Goal: Information Seeking & Learning: Learn about a topic

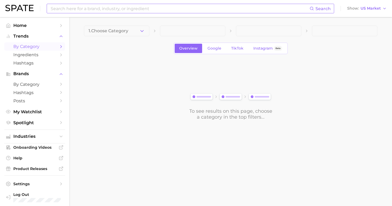
click at [131, 9] on input at bounding box center [179, 8] width 259 height 9
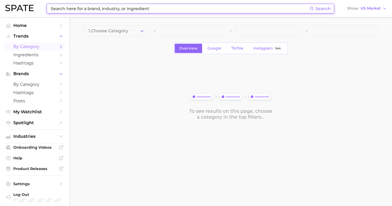
click at [131, 9] on input at bounding box center [179, 8] width 259 height 9
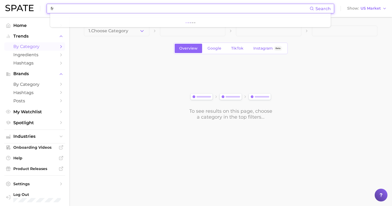
type input "f"
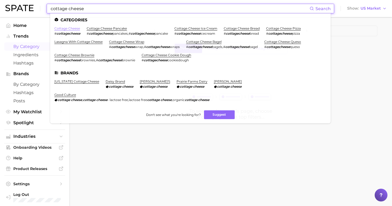
type input "cottage cheese"
click at [68, 27] on link "cottage cheese" at bounding box center [67, 28] width 26 height 4
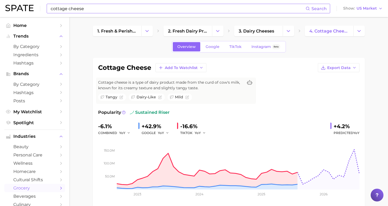
drag, startPoint x: 111, startPoint y: 15, endPoint x: 109, endPoint y: 13, distance: 3.4
click at [109, 13] on div "cottage cheese Search Show US Market" at bounding box center [193, 8] width 377 height 17
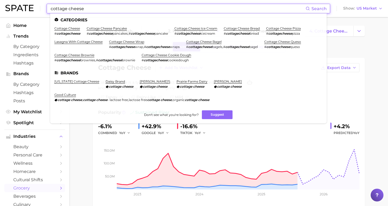
drag, startPoint x: 104, startPoint y: 10, endPoint x: 44, endPoint y: 9, distance: 60.2
click at [44, 9] on div "cottage cheese Search Categories cottage cheese # cottagecheese cottage cheese …" at bounding box center [193, 8] width 377 height 17
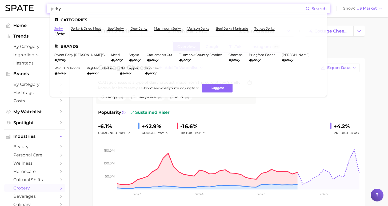
type input "jerky"
click at [60, 28] on link "jerky" at bounding box center [58, 28] width 9 height 4
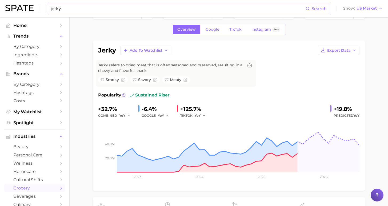
scroll to position [23, 0]
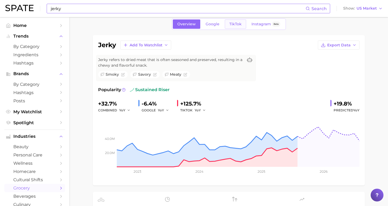
click at [238, 24] on span "TikTok" at bounding box center [235, 24] width 12 height 5
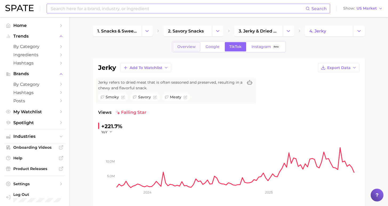
click at [190, 48] on span "Overview" at bounding box center [186, 46] width 18 height 5
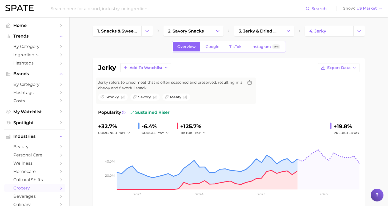
click at [193, 10] on input at bounding box center [177, 8] width 255 height 9
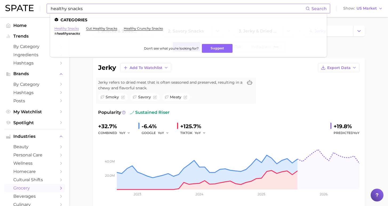
click at [73, 27] on link "healthy snacks" at bounding box center [66, 28] width 25 height 4
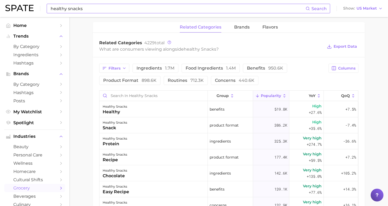
scroll to position [243, 0]
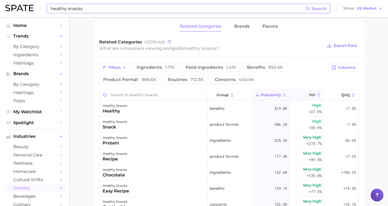
click at [309, 96] on span "YoY" at bounding box center [312, 95] width 7 height 4
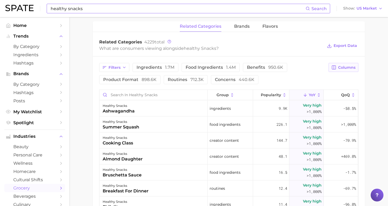
click at [339, 69] on span "Columns" at bounding box center [346, 67] width 17 height 5
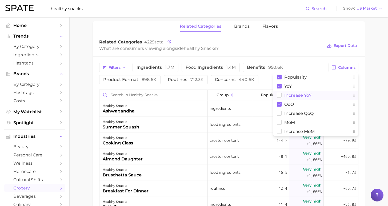
click at [297, 95] on span "Increase YoY" at bounding box center [297, 95] width 27 height 5
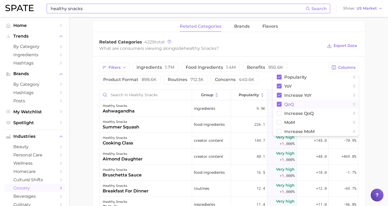
click at [288, 103] on span "QoQ" at bounding box center [289, 104] width 10 height 5
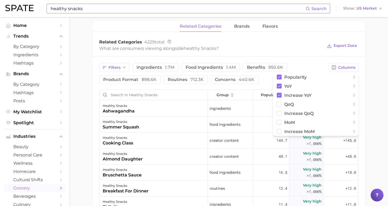
click at [368, 98] on main "1. snacks & sweets 2. snack types 3. snack types 4. healthy snacks Overview Goo…" at bounding box center [228, 51] width 318 height 555
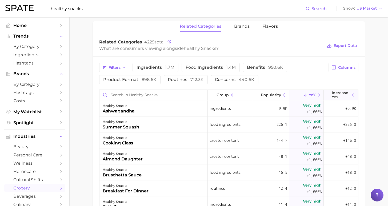
click at [338, 92] on span "Increase YoY" at bounding box center [340, 95] width 18 height 9
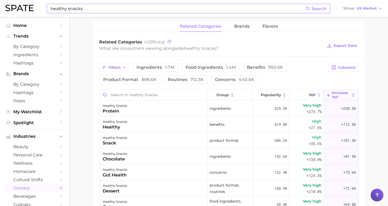
click at [381, 113] on main "1. snacks & sweets 2. snack types 3. snack types 4. healthy snacks Overview Goo…" at bounding box center [228, 51] width 318 height 555
click at [165, 69] on span "1.7m" at bounding box center [169, 67] width 9 height 5
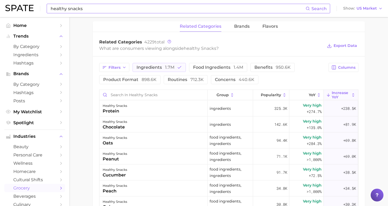
click at [84, 118] on main "1. snacks & sweets 2. snack types 3. snack types 4. healthy snacks Overview Goo…" at bounding box center [228, 51] width 318 height 555
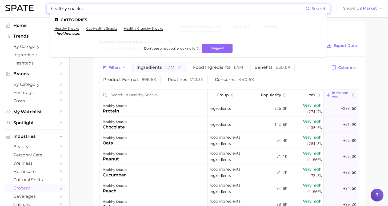
drag, startPoint x: 88, startPoint y: 6, endPoint x: 33, endPoint y: 5, distance: 55.2
click at [33, 5] on div "healthy snacks Search Categories healthy snacks # healthysnacks gut healthy sna…" at bounding box center [193, 8] width 377 height 17
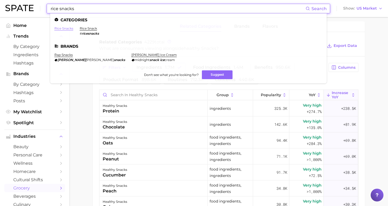
type input "rice snacks"
click at [67, 28] on link "rice snacks" at bounding box center [63, 28] width 19 height 4
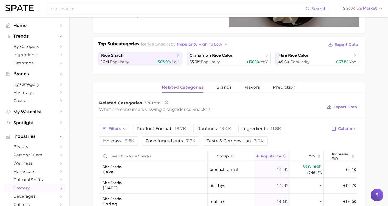
scroll to position [106, 0]
click at [226, 91] on button "brands" at bounding box center [223, 87] width 15 height 10
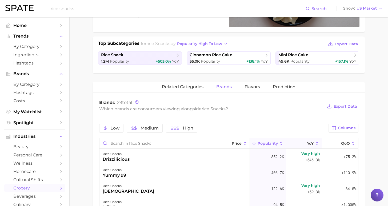
click at [304, 148] on button "YoY" at bounding box center [304, 143] width 36 height 10
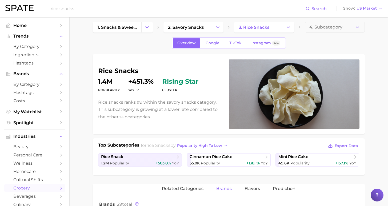
scroll to position [0, 0]
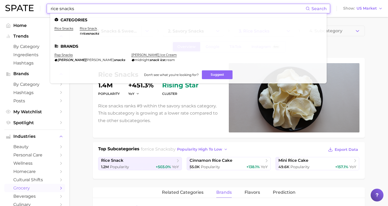
drag, startPoint x: 89, startPoint y: 10, endPoint x: 52, endPoint y: 8, distance: 36.8
click at [52, 8] on input "rice snacks" at bounding box center [177, 8] width 255 height 9
drag, startPoint x: 124, startPoint y: 6, endPoint x: 37, endPoint y: 7, distance: 87.4
click at [37, 6] on div "rice snacks Search Categories rice snacks rice snack # ricesnacks Brands rap sn…" at bounding box center [193, 8] width 377 height 17
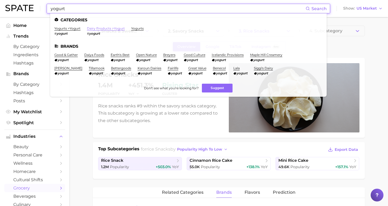
type input "yogurt"
click at [95, 27] on link "dairy products > yogurt" at bounding box center [106, 28] width 38 height 4
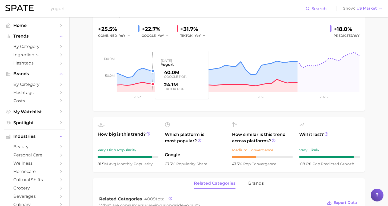
scroll to position [259, 0]
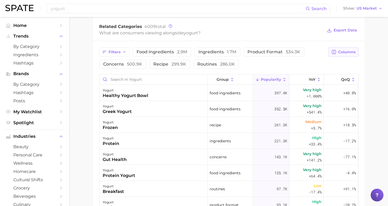
click at [345, 50] on span "Columns" at bounding box center [346, 52] width 17 height 5
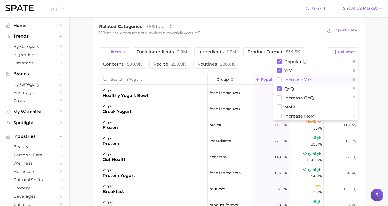
click at [315, 76] on button "Increase YoY" at bounding box center [315, 79] width 85 height 9
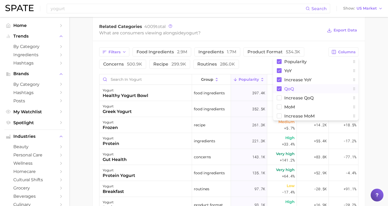
click at [372, 84] on main "1. ingredients 2. dairy products Overview Google TikTok Instagram Beta yogurt A…" at bounding box center [228, 35] width 318 height 555
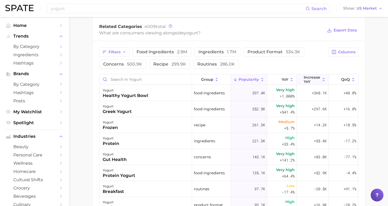
click at [308, 78] on span "Increase YoY" at bounding box center [311, 79] width 17 height 9
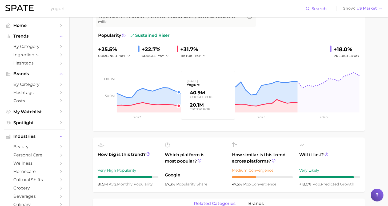
scroll to position [0, 0]
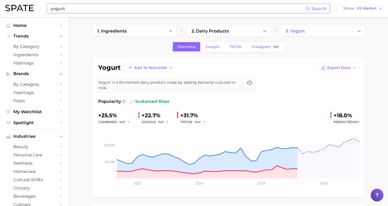
click at [76, 7] on input "yogurt" at bounding box center [177, 8] width 255 height 9
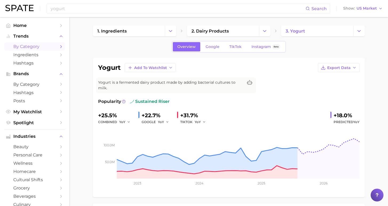
click at [37, 45] on span "by Category" at bounding box center [34, 46] width 43 height 5
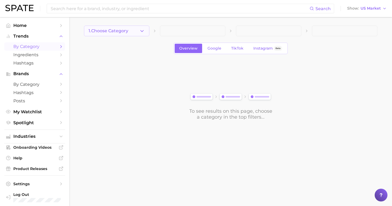
click at [109, 31] on span "1. Choose Category" at bounding box center [108, 31] width 40 height 5
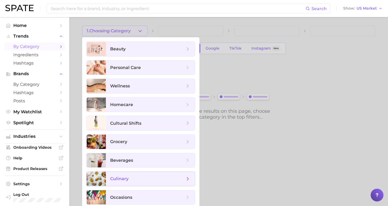
scroll to position [3, 0]
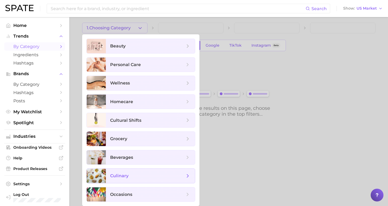
click at [134, 180] on span "culinary" at bounding box center [150, 176] width 89 height 14
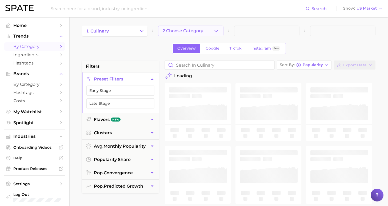
click at [190, 31] on span "2. Choose Category" at bounding box center [183, 31] width 41 height 5
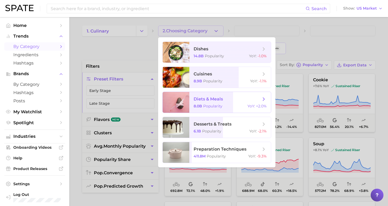
click at [234, 102] on span "diets & meals" at bounding box center [226, 99] width 67 height 6
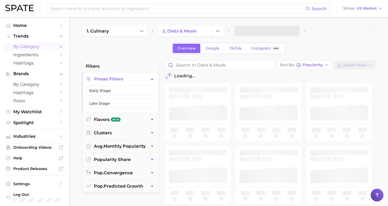
click at [257, 33] on span at bounding box center [266, 31] width 65 height 11
click at [260, 34] on button "3. Subcategory" at bounding box center [266, 31] width 65 height 11
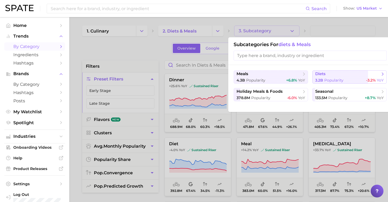
click at [321, 76] on span "diets" at bounding box center [320, 73] width 10 height 5
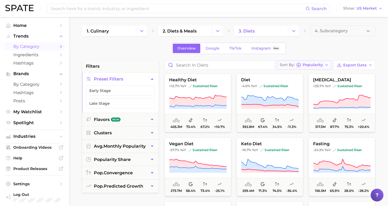
click at [312, 66] on span "Popularity" at bounding box center [312, 64] width 20 height 3
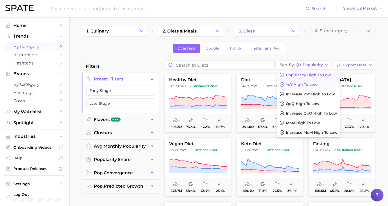
click at [296, 85] on span "YoY high to low" at bounding box center [301, 84] width 31 height 5
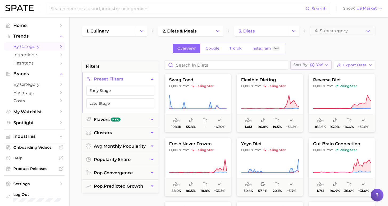
click at [313, 68] on button "Sort By [PERSON_NAME]" at bounding box center [310, 64] width 41 height 9
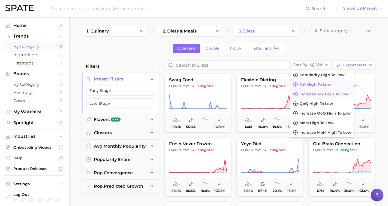
click at [323, 92] on span "Increase YoY high to low" at bounding box center [323, 94] width 49 height 5
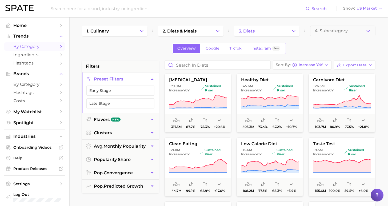
scroll to position [38, 0]
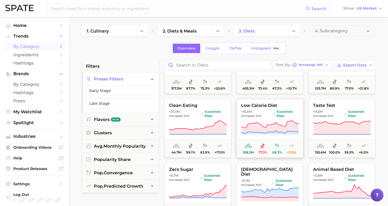
click at [276, 108] on button "low calorie diet +15.6m Increase YoY sustained riser 108.2m 77.3% 68.3% +3.9%" at bounding box center [269, 128] width 67 height 59
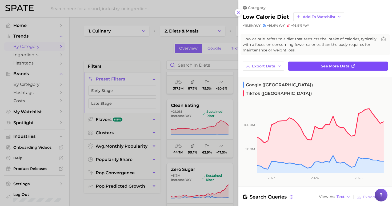
click at [327, 52] on span "'Low calorie' refers to a diet that restricts the intake of calories, typically…" at bounding box center [309, 44] width 134 height 17
click at [325, 65] on span "See more data" at bounding box center [335, 66] width 29 height 5
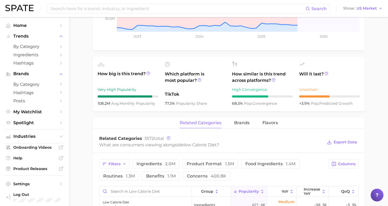
scroll to position [204, 0]
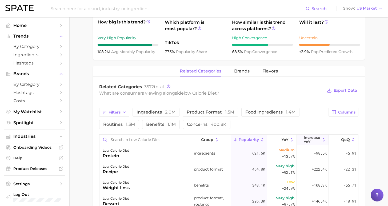
click at [308, 137] on span "Increase YoY" at bounding box center [311, 139] width 17 height 9
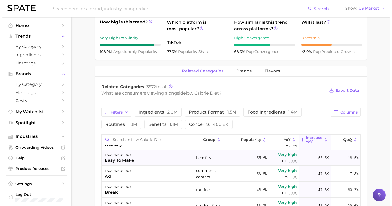
scroll to position [92, 0]
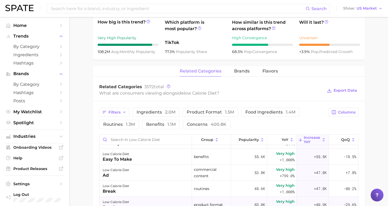
click at [156, 198] on div "low calorie diet snack" at bounding box center [145, 205] width 93 height 16
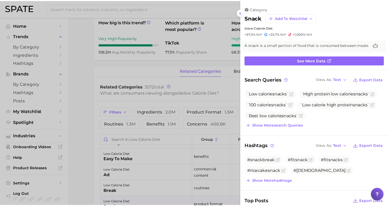
scroll to position [0, 0]
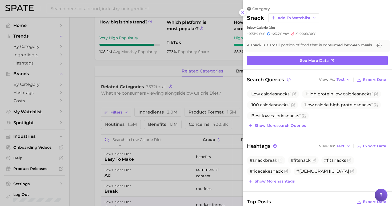
click at [121, 56] on div at bounding box center [196, 103] width 392 height 206
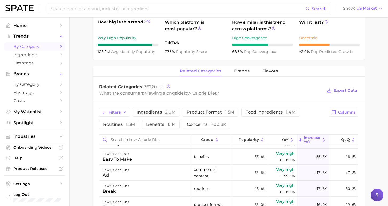
click at [42, 47] on span "by Category" at bounding box center [34, 46] width 43 height 5
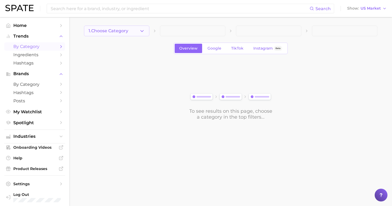
click at [127, 30] on button "1. Choose Category" at bounding box center [116, 31] width 65 height 11
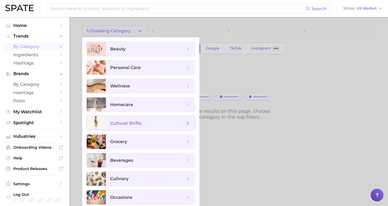
scroll to position [3, 0]
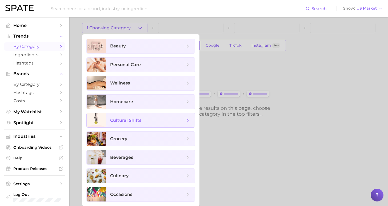
click at [158, 118] on span "cultural shifts" at bounding box center [147, 120] width 75 height 6
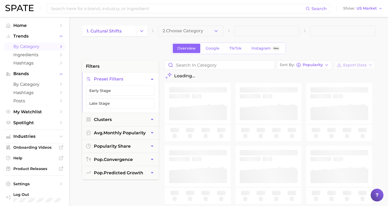
click at [200, 30] on button "2. Choose Category" at bounding box center [190, 31] width 65 height 11
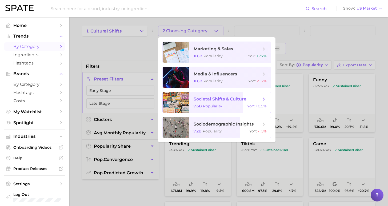
click at [226, 110] on span "societal shifts & culture 7.6b Popularity YoY : +0.9%" at bounding box center [230, 102] width 82 height 21
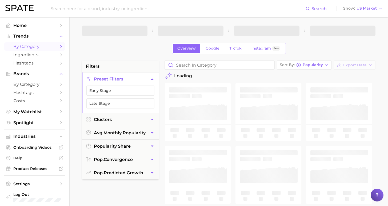
click at [264, 32] on span at bounding box center [266, 31] width 65 height 11
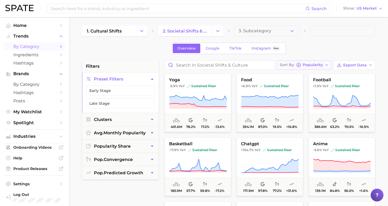
click at [320, 66] on span "Popularity" at bounding box center [312, 64] width 20 height 3
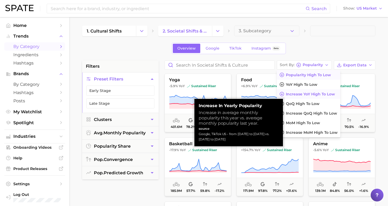
click at [313, 94] on span "Increase YoY high to low" at bounding box center [310, 94] width 49 height 5
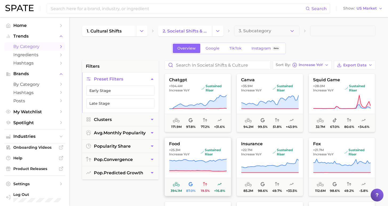
click at [199, 151] on span "+25.3m Increase YoY sustained riser" at bounding box center [198, 152] width 66 height 9
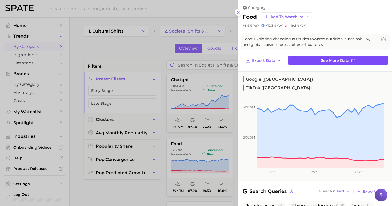
click at [321, 60] on span "See more data" at bounding box center [335, 60] width 29 height 5
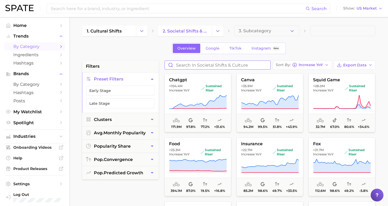
click at [249, 68] on input "Search in societal shifts & culture" at bounding box center [218, 65] width 106 height 9
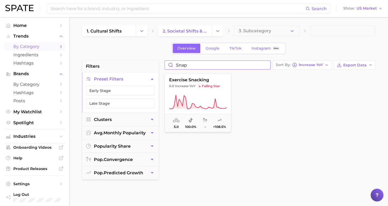
type input "Snap"
drag, startPoint x: 249, startPoint y: 68, endPoint x: 265, endPoint y: 103, distance: 38.6
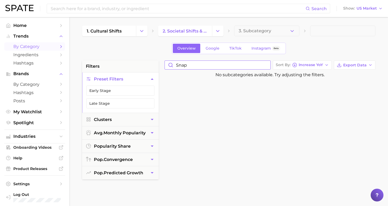
click at [270, 66] on input "Snap" at bounding box center [218, 65] width 106 height 9
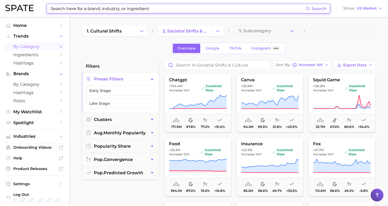
drag, startPoint x: 162, startPoint y: 7, endPoint x: 143, endPoint y: 7, distance: 18.9
click at [144, 7] on input at bounding box center [177, 8] width 255 height 9
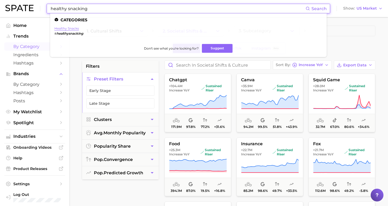
type input "healthy snacking"
click at [64, 28] on link "healthy snacks" at bounding box center [66, 28] width 25 height 4
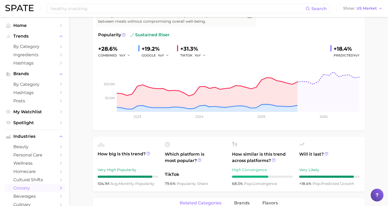
scroll to position [68, 0]
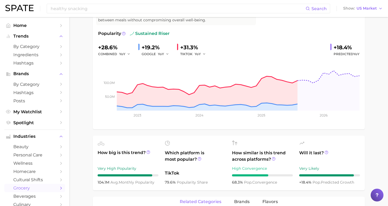
drag, startPoint x: 385, startPoint y: 90, endPoint x: 381, endPoint y: 120, distance: 30.9
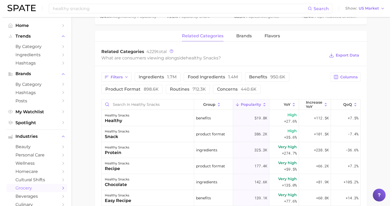
scroll to position [235, 0]
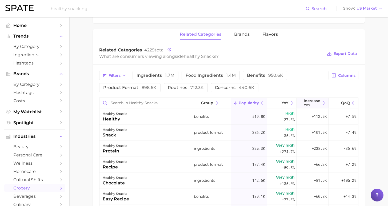
click at [312, 106] on span "Increase YoY" at bounding box center [311, 103] width 17 height 9
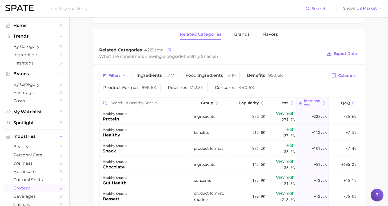
click at [148, 103] on input "Search in healthy snacks" at bounding box center [145, 103] width 92 height 10
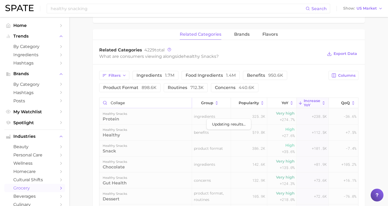
type input "collagen"
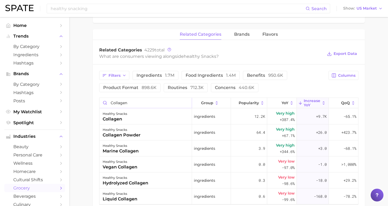
click at [188, 103] on input "collagen" at bounding box center [145, 103] width 92 height 10
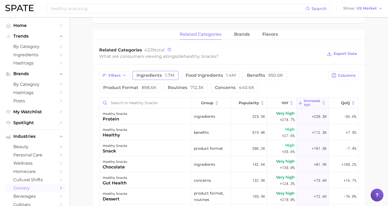
click at [159, 77] on span "ingredients 1.7m" at bounding box center [155, 75] width 38 height 4
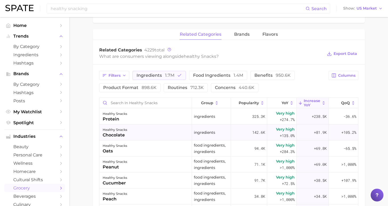
click at [181, 131] on div "healthy snacks chocolate" at bounding box center [145, 132] width 93 height 16
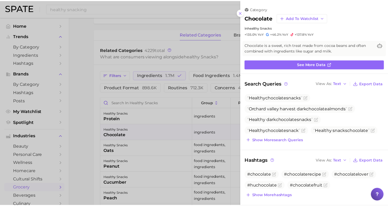
scroll to position [0, 0]
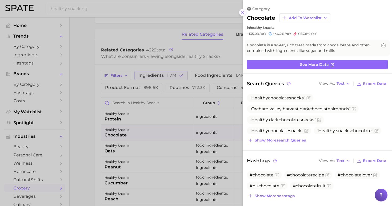
click at [243, 13] on button at bounding box center [242, 12] width 7 height 7
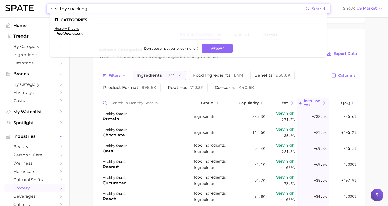
click at [164, 9] on input "healthy snacking" at bounding box center [177, 8] width 255 height 9
drag, startPoint x: 88, startPoint y: 8, endPoint x: 47, endPoint y: 8, distance: 41.0
click at [47, 8] on div "healthy snacking Search Categories healthy snacks # healthysnacking Don't see w…" at bounding box center [188, 9] width 283 height 10
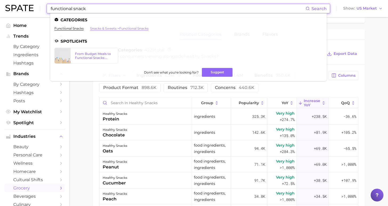
type input "functional snack"
click at [95, 27] on link "snacks & sweets > functional snacks" at bounding box center [119, 28] width 58 height 4
